Goal: Navigation & Orientation: Understand site structure

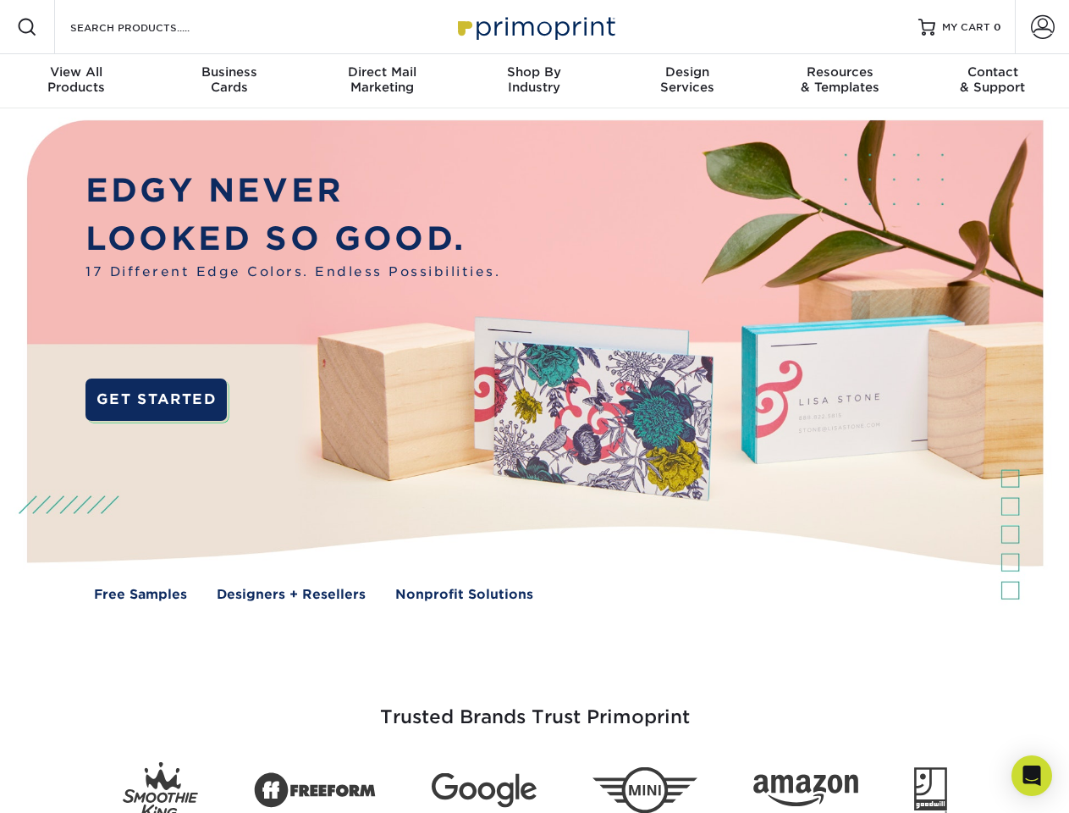
click at [534, 406] on img at bounding box center [534, 372] width 1058 height 529
click at [27, 27] on span at bounding box center [27, 27] width 20 height 20
click at [1042, 27] on span at bounding box center [1043, 27] width 24 height 24
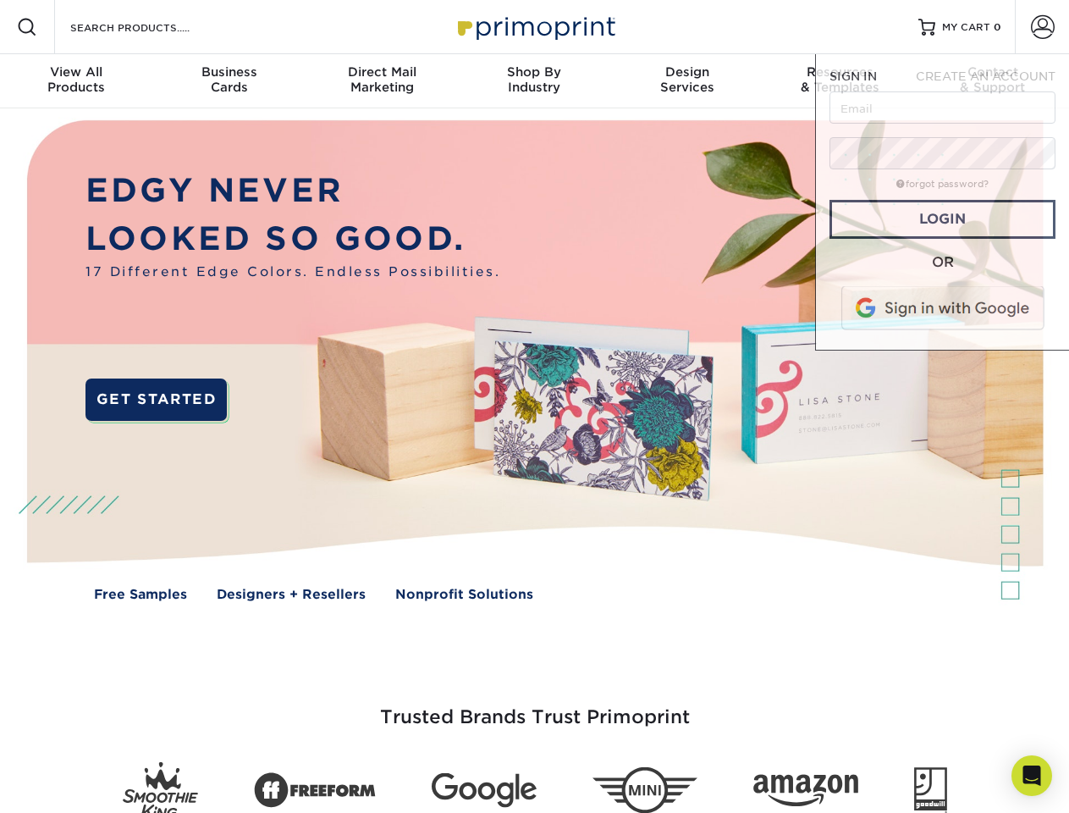
click at [76, 81] on div "View All Products" at bounding box center [76, 79] width 152 height 30
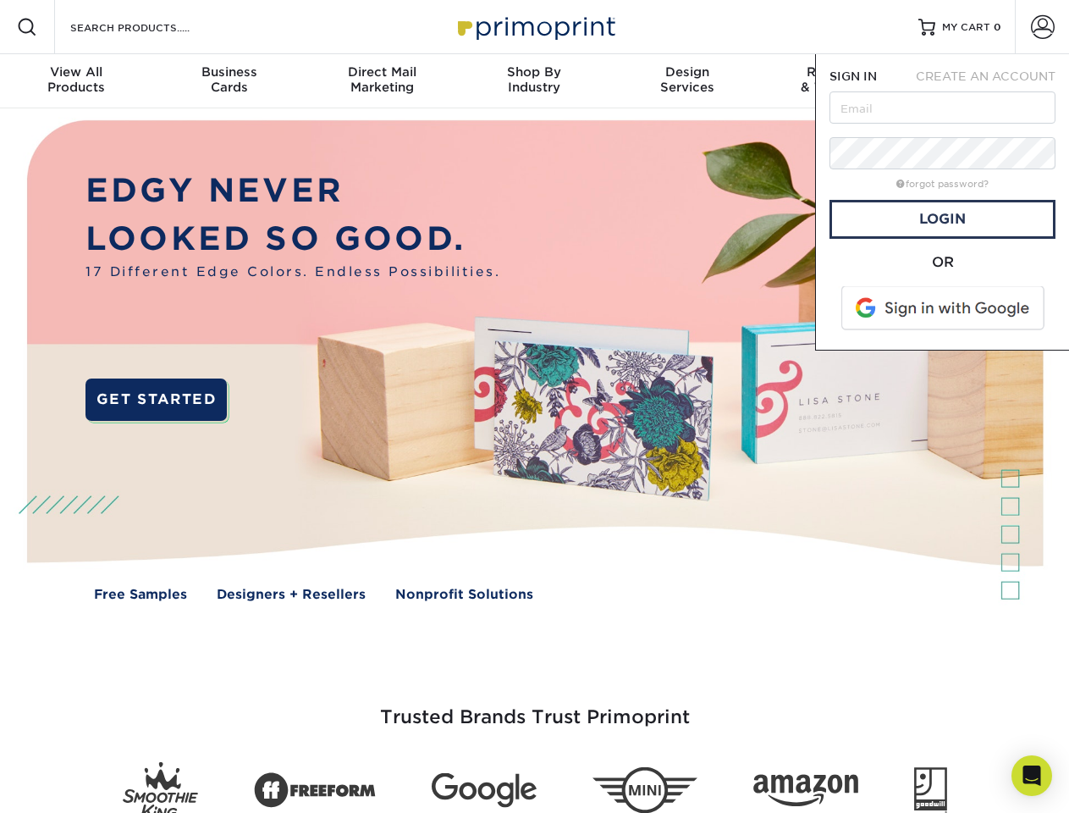
click at [229, 81] on div "Business Cards" at bounding box center [228, 79] width 152 height 30
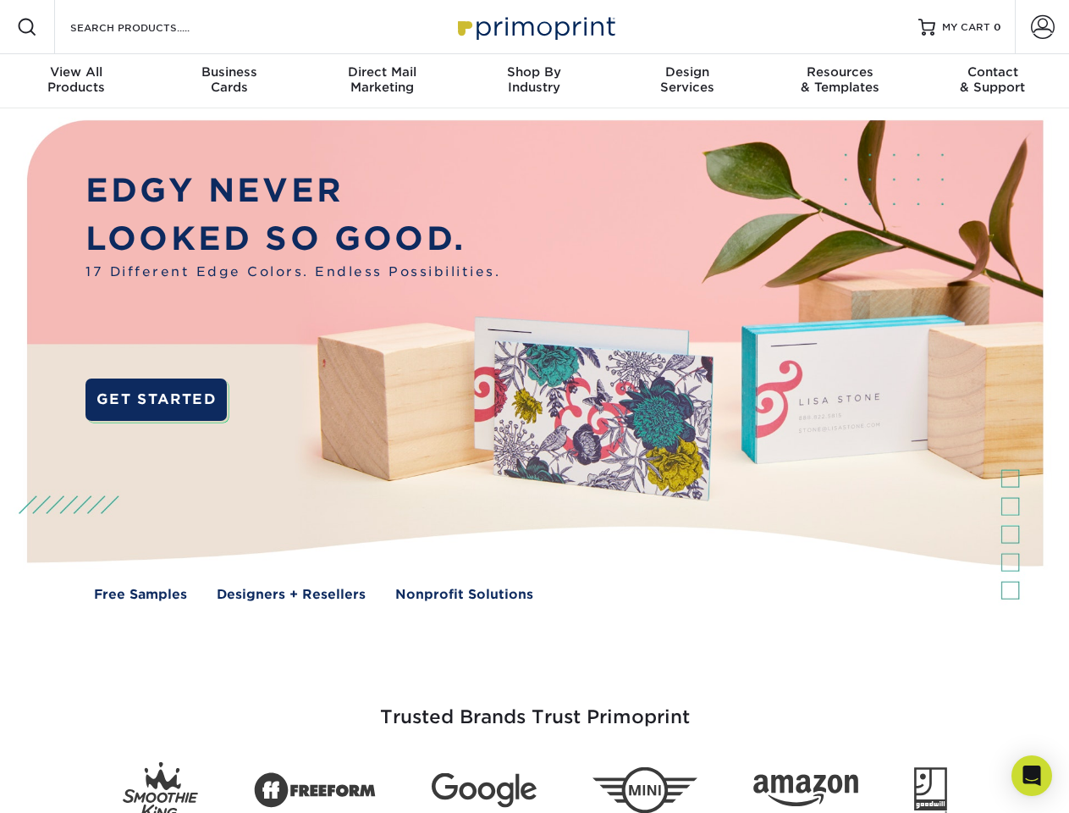
click at [382, 81] on div "Direct Mail Marketing" at bounding box center [382, 79] width 152 height 30
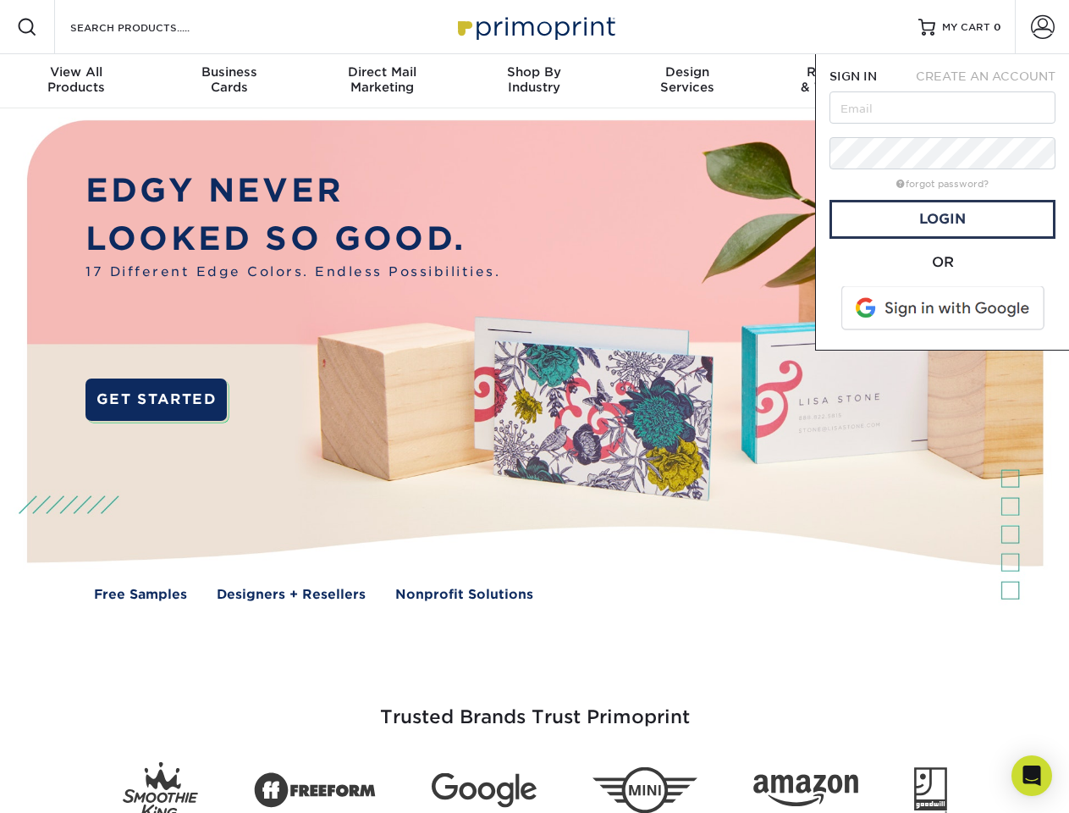
click at [534, 81] on div "Shop By Industry" at bounding box center [534, 79] width 152 height 30
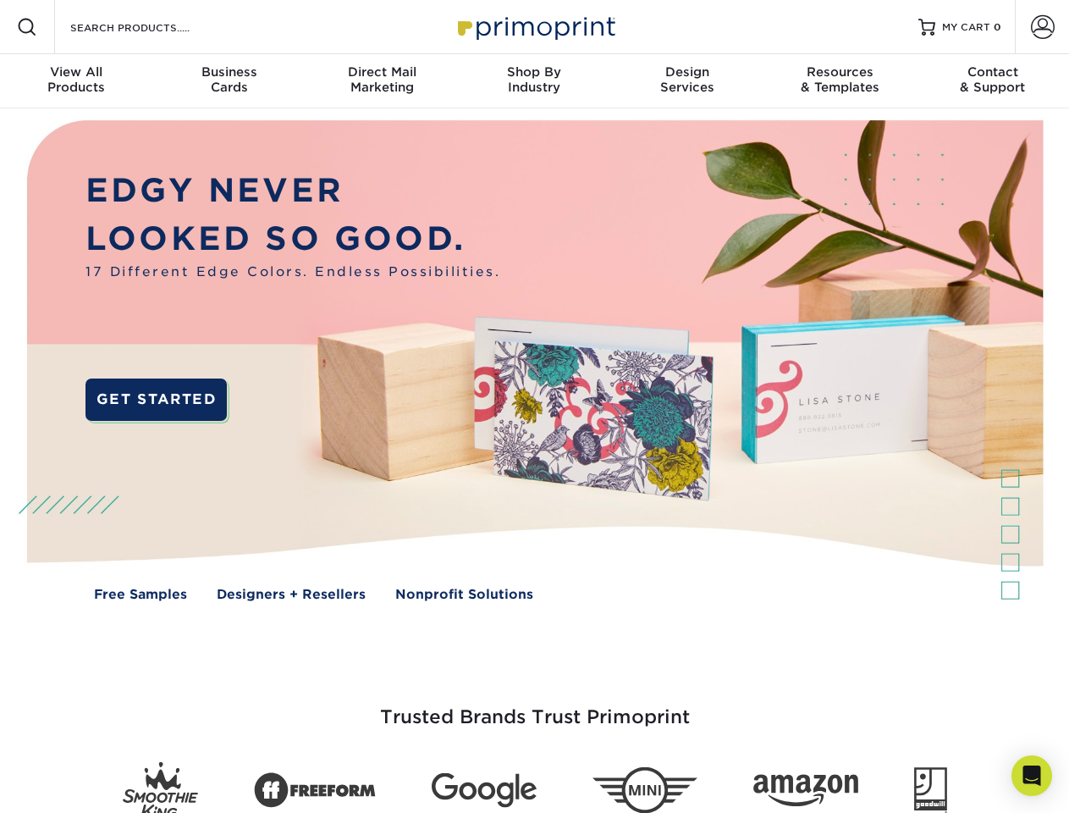
click at [687, 81] on div "Design Services" at bounding box center [687, 79] width 152 height 30
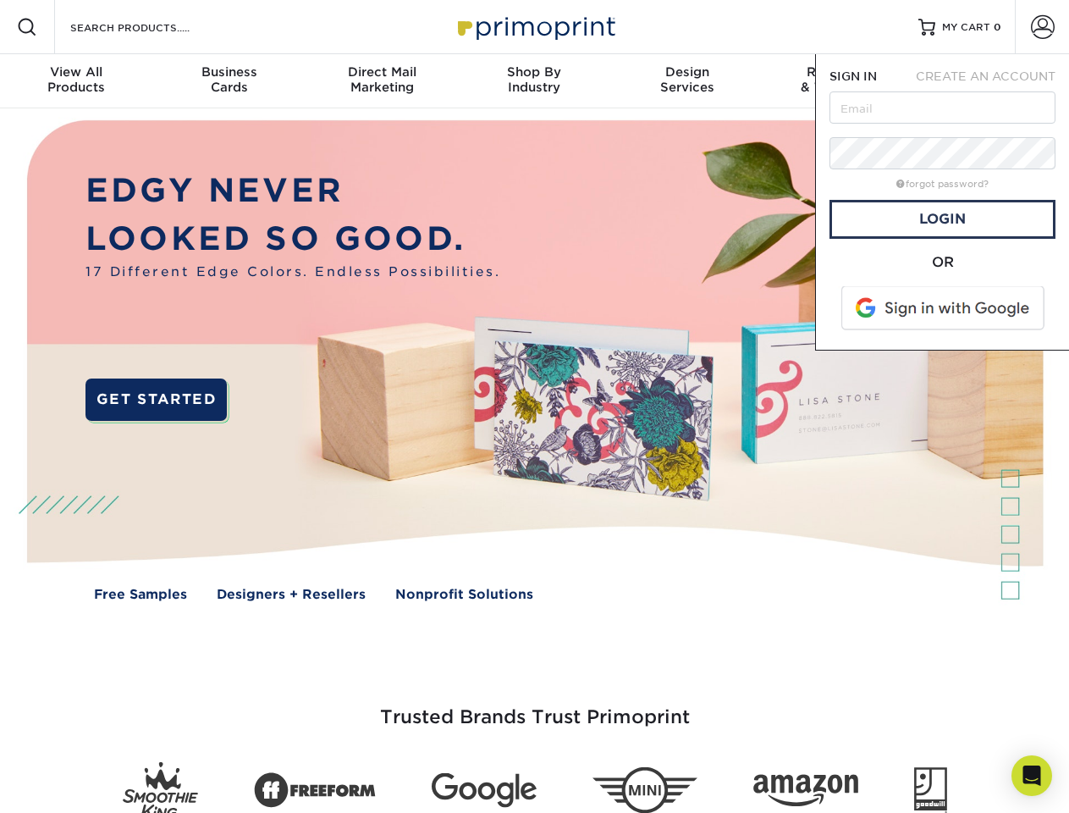
click at [840, 81] on span "SIGN IN" at bounding box center [853, 76] width 47 height 14
click at [993, 81] on div "Contact & Support" at bounding box center [993, 79] width 152 height 30
